Goal: Navigation & Orientation: Find specific page/section

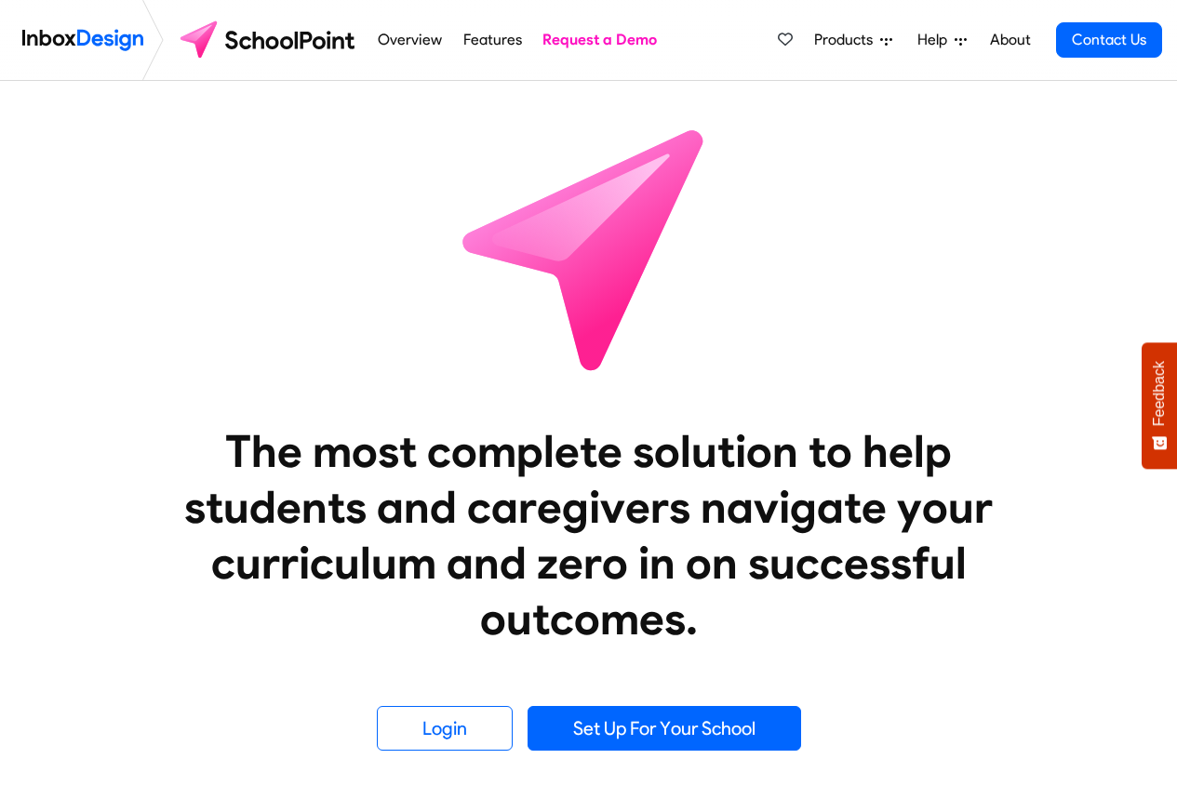
click at [396, 37] on link "Overview" at bounding box center [410, 39] width 74 height 37
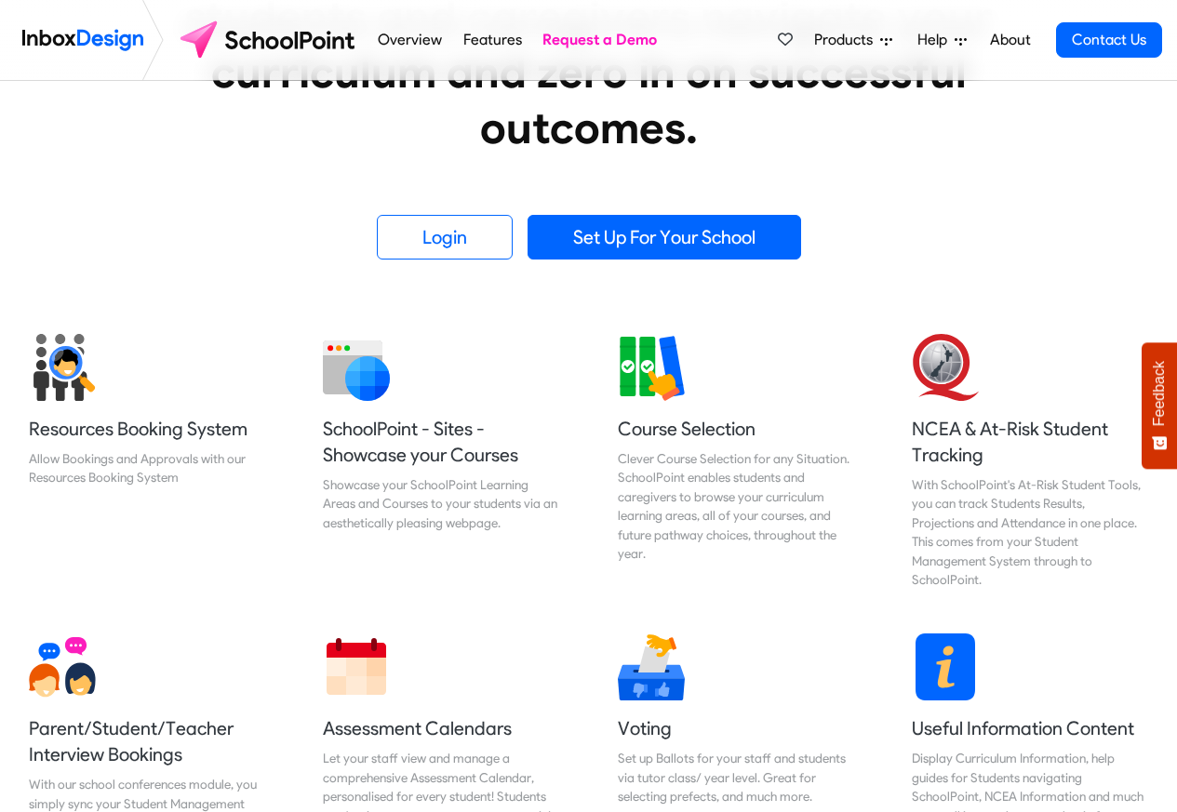
scroll to position [558, 0]
